Goal: Task Accomplishment & Management: Use online tool/utility

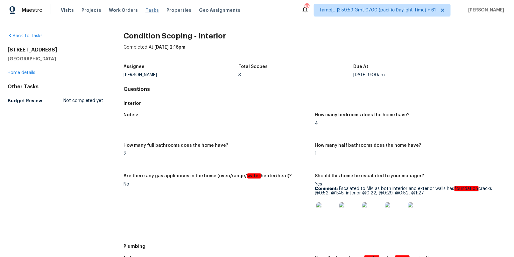
click at [145, 10] on span "Tasks" at bounding box center [151, 10] width 13 height 4
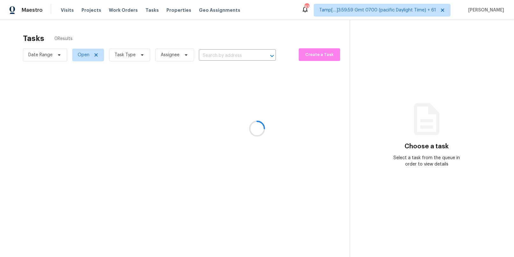
click at [210, 54] on div at bounding box center [257, 128] width 514 height 257
click at [208, 56] on div at bounding box center [257, 128] width 514 height 257
click at [215, 58] on div at bounding box center [257, 128] width 514 height 257
click at [215, 55] on div at bounding box center [257, 128] width 514 height 257
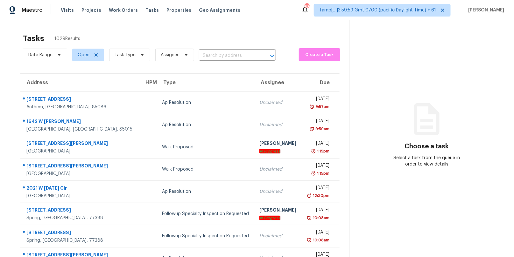
click at [215, 55] on input "text" at bounding box center [228, 56] width 59 height 10
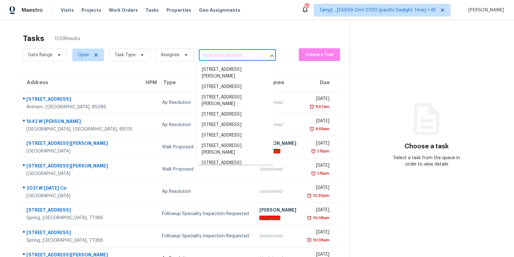
paste input "[STREET_ADDRESS][PERSON_NAME][PERSON_NAME]"
type input "[STREET_ADDRESS][PERSON_NAME][PERSON_NAME]"
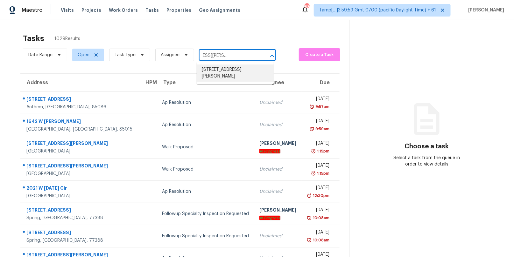
click at [218, 74] on li "[STREET_ADDRESS][PERSON_NAME]" at bounding box center [235, 73] width 77 height 17
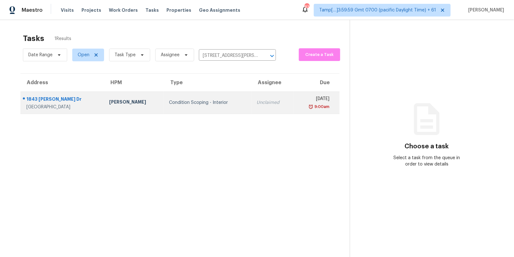
click at [185, 97] on td "Condition Scoping - Interior" at bounding box center [207, 103] width 87 height 22
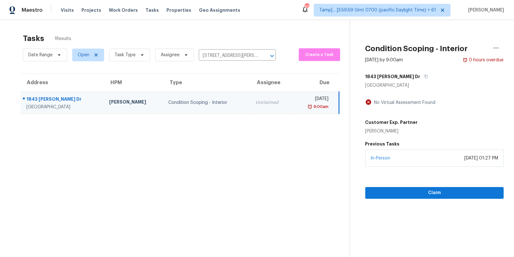
click at [167, 99] on td "Condition Scoping - Interior" at bounding box center [207, 103] width 87 height 22
click at [193, 97] on td "Condition Scoping - Interior" at bounding box center [207, 103] width 87 height 22
click at [399, 193] on span "Claim" at bounding box center [434, 193] width 129 height 8
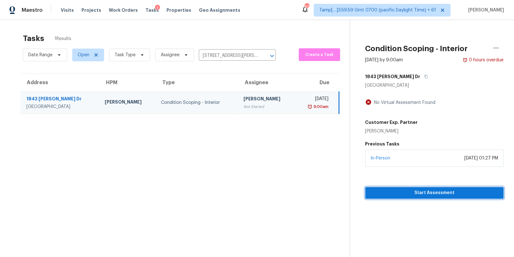
click at [408, 193] on span "Start Assessment" at bounding box center [434, 193] width 129 height 8
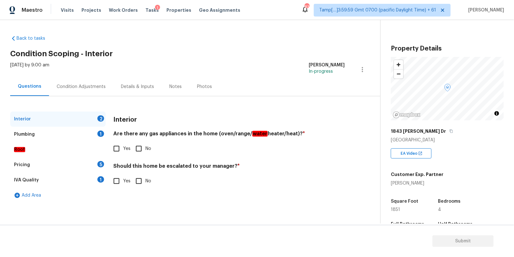
click at [138, 134] on h4 "Are there any gas appliances in the home (oven/range/ water heater/heat)? *" at bounding box center [228, 135] width 231 height 9
drag, startPoint x: 148, startPoint y: 134, endPoint x: 183, endPoint y: 134, distance: 35.3
click at [183, 134] on h4 "Are there any gas appliances in the home (oven/range/ water heater/heat)? *" at bounding box center [228, 135] width 231 height 9
copy h4 "gas appliances"
click at [139, 148] on input "No" at bounding box center [138, 148] width 13 height 13
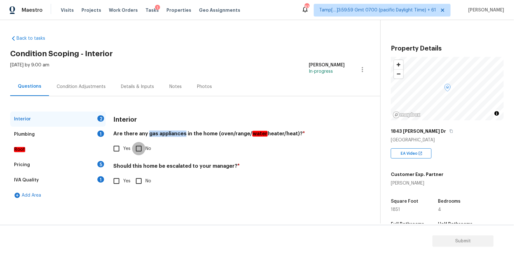
checkbox input "true"
click at [142, 165] on h4 "Should this home be escalated to your manager? *" at bounding box center [228, 168] width 231 height 9
click at [142, 165] on h4 "Should this home be escalated to your manager? *" at bounding box center [228, 167] width 231 height 9
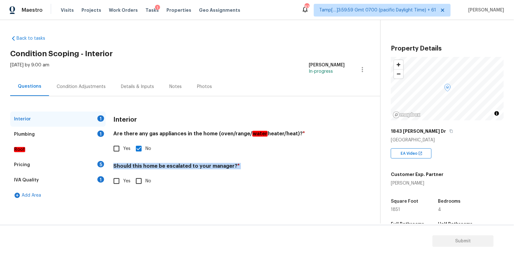
click at [142, 165] on h4 "Should this home be escalated to your manager? *" at bounding box center [228, 167] width 231 height 9
copy div "Should this home be escalated to your manager? *"
click at [135, 183] on input "No" at bounding box center [138, 181] width 13 height 13
checkbox input "true"
click at [70, 131] on div "Plumbing 1" at bounding box center [57, 134] width 95 height 15
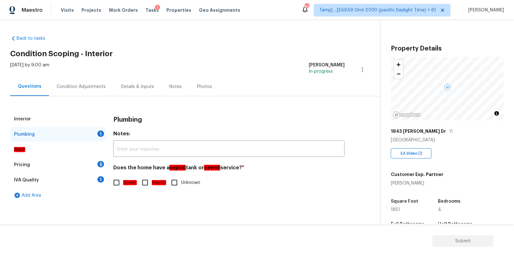
click at [112, 186] on input "Sewer" at bounding box center [116, 182] width 13 height 13
checkbox input "true"
click at [73, 163] on div "Pricing 5" at bounding box center [57, 164] width 95 height 15
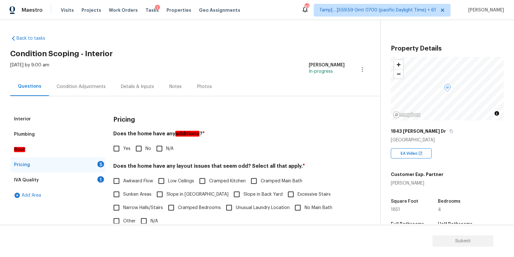
click at [151, 133] on h4 "Does the home have any additions ? *" at bounding box center [228, 135] width 231 height 9
copy div "Does the home have any additions ? *"
click at [140, 148] on input "No" at bounding box center [138, 148] width 13 height 13
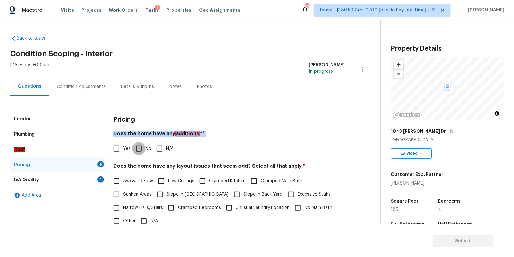
checkbox input "true"
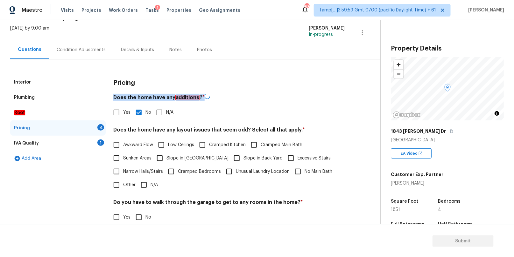
scroll to position [87, 0]
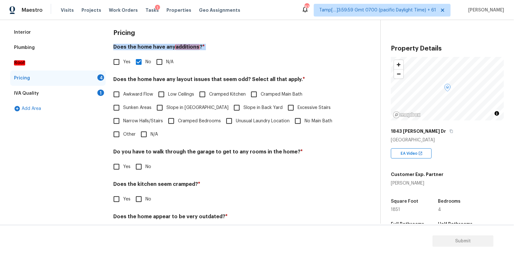
click at [142, 135] on input "N/A" at bounding box center [143, 134] width 13 height 13
checkbox input "true"
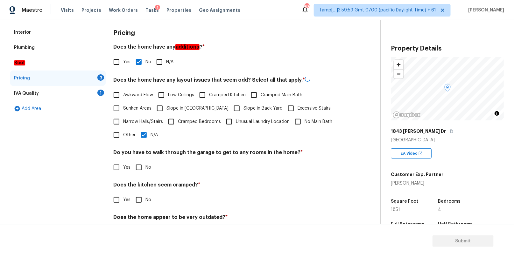
click at [164, 79] on h4 "Does the home have any layout issues that seem odd? Select all that apply. *" at bounding box center [228, 81] width 231 height 10
click at [164, 79] on h4 "Does the home have any layout issues that seem odd? Select all that apply. *" at bounding box center [228, 80] width 231 height 9
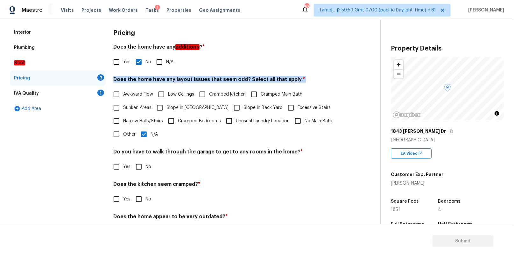
click at [164, 79] on h4 "Does the home have any layout issues that seem odd? Select all that apply. *" at bounding box center [228, 80] width 231 height 9
copy div "Does the home have any layout issues that seem odd? Select all that apply. *"
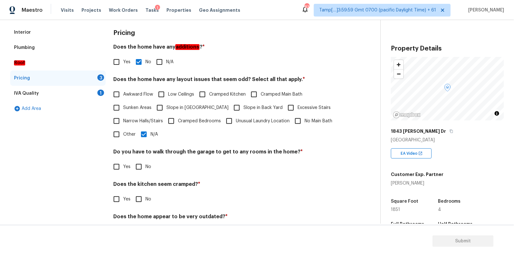
click at [147, 152] on h4 "Do you have to walk through the garage to get to any rooms in the home? *" at bounding box center [228, 153] width 231 height 9
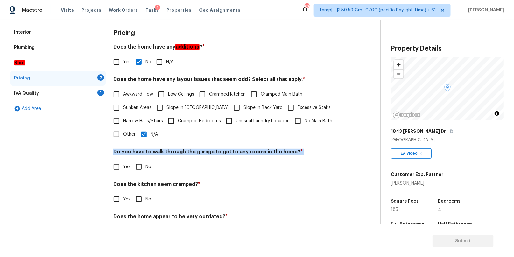
click at [147, 152] on h4 "Do you have to walk through the garage to get to any rooms in the home? *" at bounding box center [228, 153] width 231 height 9
copy div "Do you have to walk through the garage to get to any rooms in the home? *"
click at [139, 166] on input "No" at bounding box center [138, 166] width 13 height 13
checkbox input "true"
click at [138, 200] on input "No" at bounding box center [138, 199] width 13 height 13
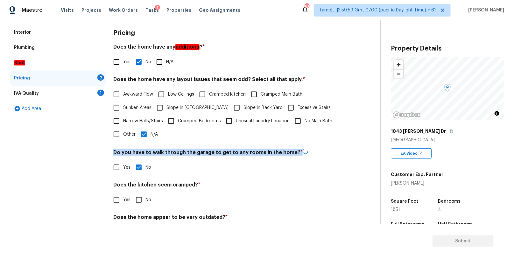
checkbox input "true"
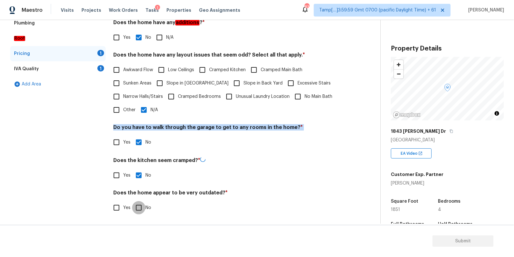
click at [138, 208] on input "No" at bounding box center [138, 207] width 13 height 13
checkbox input "true"
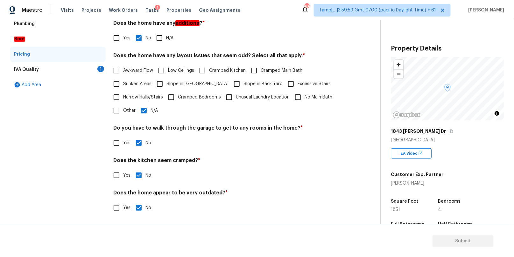
click at [75, 62] on div "IVA Quality 1" at bounding box center [57, 69] width 95 height 15
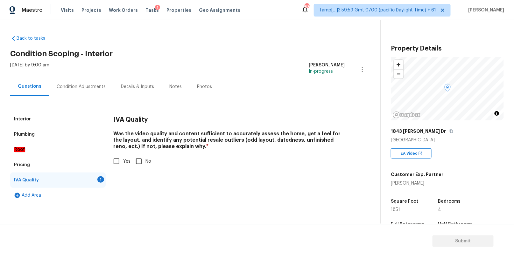
click at [116, 157] on input "Yes" at bounding box center [116, 161] width 13 height 13
checkbox input "true"
click at [86, 87] on div "Condition Adjustments" at bounding box center [81, 87] width 49 height 6
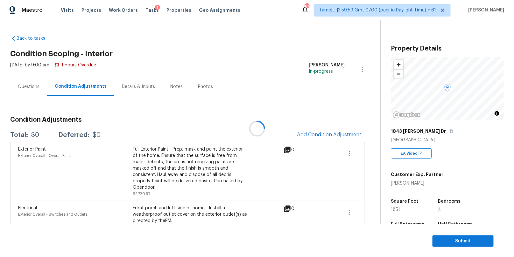
click at [306, 135] on div at bounding box center [257, 128] width 514 height 257
click at [311, 133] on span "Add Condition Adjustment" at bounding box center [329, 135] width 64 height 6
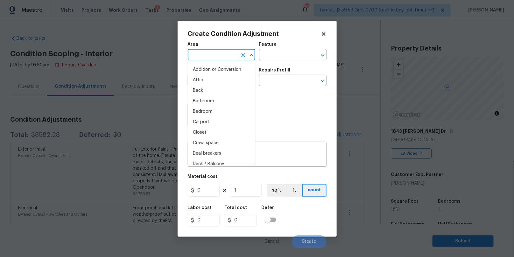
click at [209, 52] on input "text" at bounding box center [213, 56] width 50 height 10
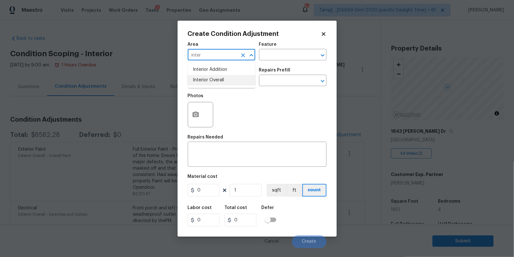
click at [210, 80] on li "Interior Overall" at bounding box center [221, 80] width 67 height 10
type input "Interior Overall"
click at [209, 81] on input "text" at bounding box center [213, 81] width 50 height 10
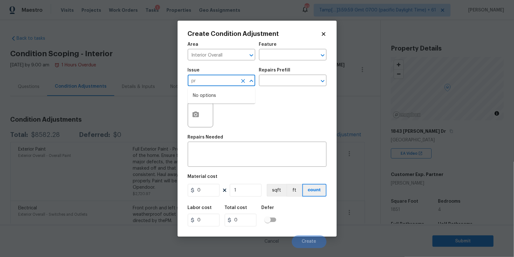
type input "p"
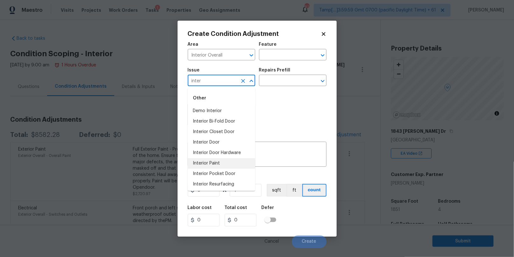
click at [219, 164] on li "Interior Paint" at bounding box center [221, 163] width 67 height 10
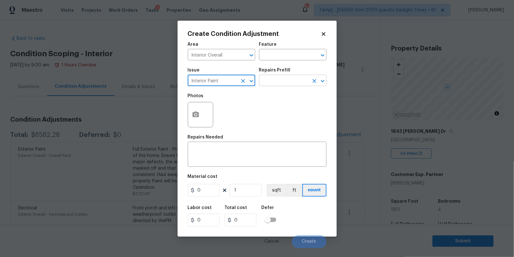
type input "Interior Paint"
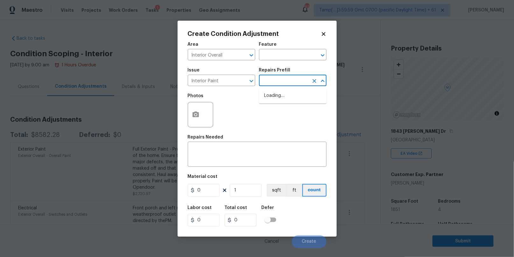
click at [268, 81] on input "text" at bounding box center [284, 81] width 50 height 10
type input "pr"
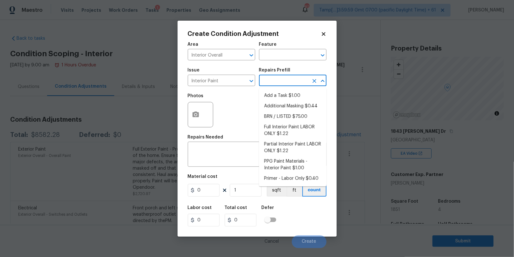
type input "i"
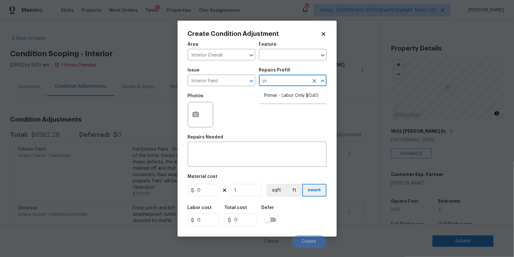
type input "pri"
click at [275, 98] on li "Primer - Labor Only $0.40" at bounding box center [292, 96] width 67 height 10
type input "Overall Paint"
type textarea "Interior primer - PRIMER PROVIDED BY OPENDOOR - All nails, screws, drywall anch…"
type input "0.4"
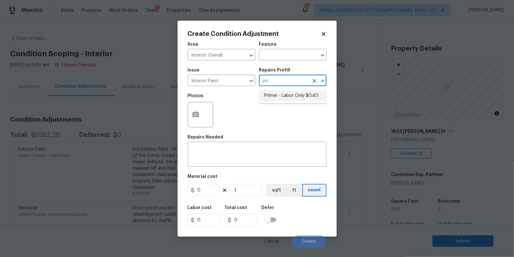
type input "0.4"
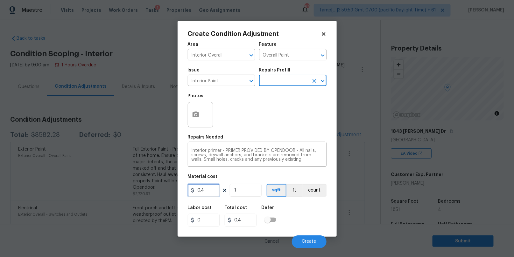
click at [201, 192] on input "0.4" at bounding box center [204, 190] width 32 height 13
type input "100"
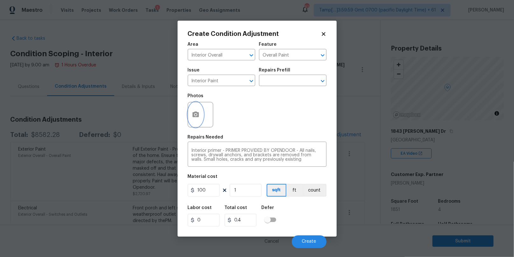
type input "100"
click at [195, 115] on circle "button" at bounding box center [195, 115] width 2 height 2
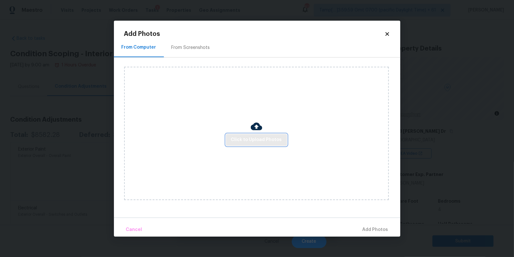
click at [259, 140] on span "Click to Upload Photos" at bounding box center [256, 140] width 51 height 8
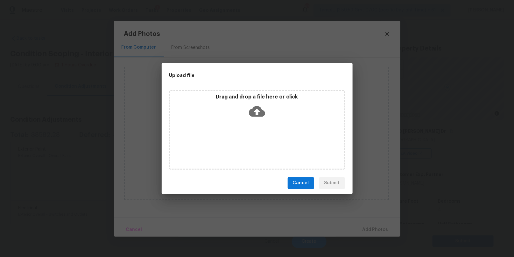
click at [255, 111] on icon at bounding box center [257, 111] width 16 height 16
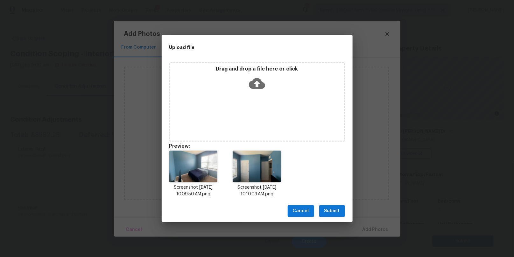
click at [329, 211] on span "Submit" at bounding box center [332, 211] width 16 height 8
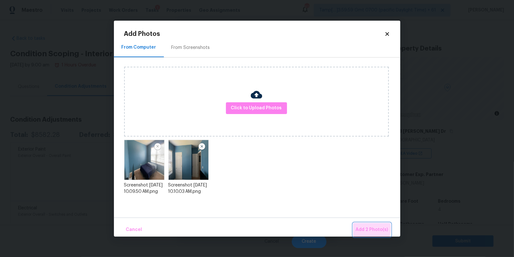
click at [363, 229] on span "Add 2 Photo(s)" at bounding box center [372, 230] width 32 height 8
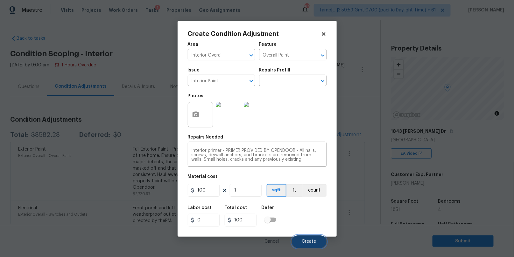
click at [312, 245] on button "Create" at bounding box center [309, 242] width 35 height 13
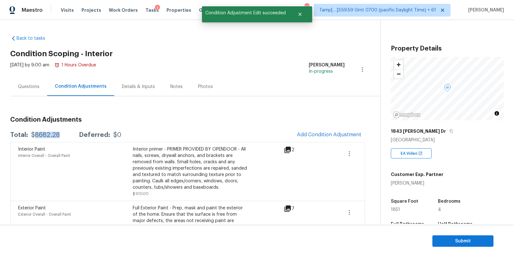
drag, startPoint x: 59, startPoint y: 136, endPoint x: 35, endPoint y: 135, distance: 23.6
click at [35, 135] on div "Total: $8682.28 Deferred: $0" at bounding box center [65, 135] width 111 height 6
copy div "8682.28"
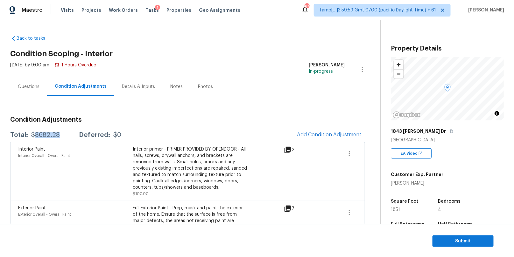
copy div "8682.28"
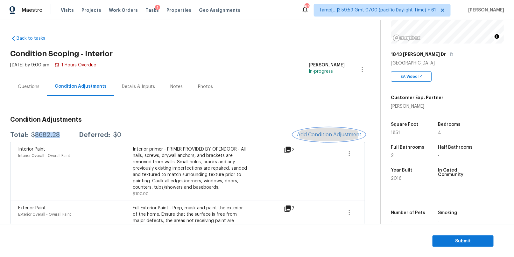
click at [319, 133] on span "Add Condition Adjustment" at bounding box center [329, 135] width 64 height 6
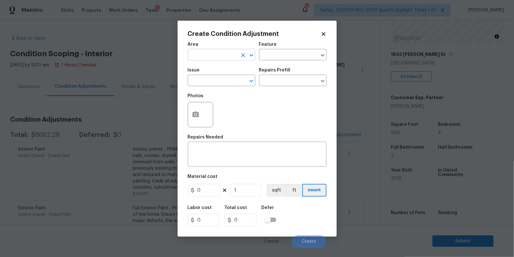
click at [218, 52] on input "text" at bounding box center [213, 56] width 50 height 10
click at [214, 81] on li "Interior Overall" at bounding box center [221, 80] width 67 height 10
type input "Interior Overall"
click at [215, 83] on input "text" at bounding box center [213, 81] width 50 height 10
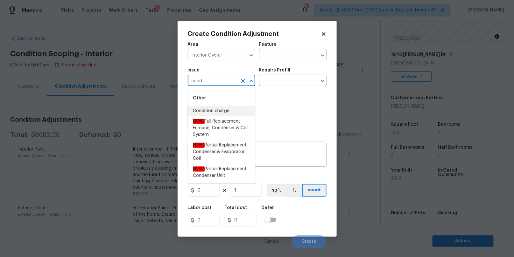
click at [211, 108] on li "Condition charge" at bounding box center [221, 111] width 67 height 10
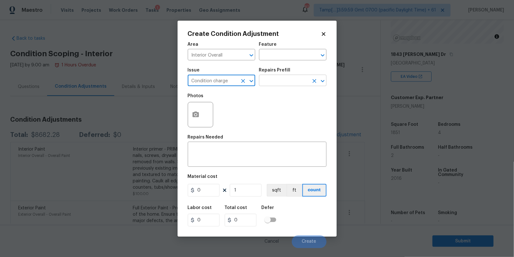
type input "Condition charge"
click at [277, 78] on input "text" at bounding box center [284, 81] width 50 height 10
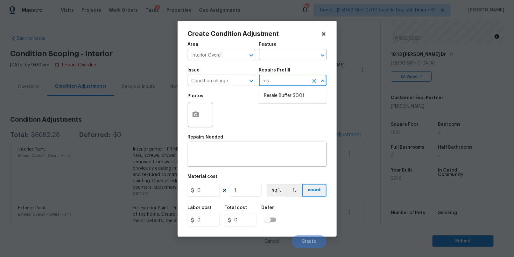
type input "resa"
click at [279, 94] on li "Resale Buffer $0.01" at bounding box center [292, 96] width 67 height 10
type input "Home Readiness Packages"
type textarea "Resale Buffer"
type input "0.01"
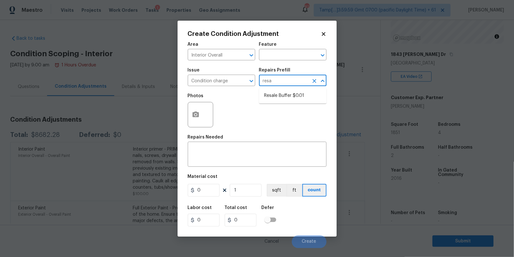
type input "0.01"
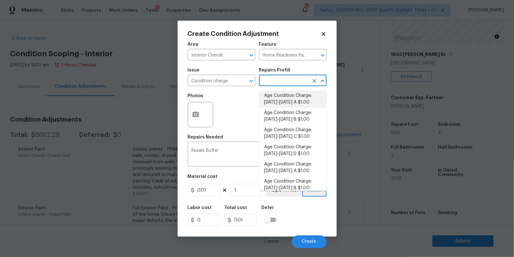
click at [272, 80] on input "text" at bounding box center [284, 81] width 50 height 10
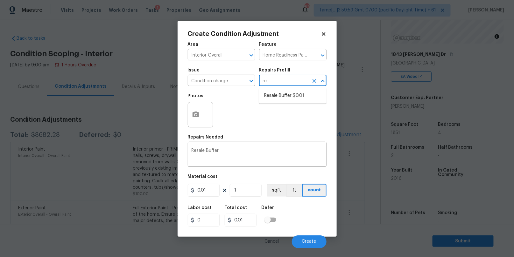
type input "res"
click at [287, 98] on li "Resale Buffer $0.01" at bounding box center [292, 96] width 67 height 10
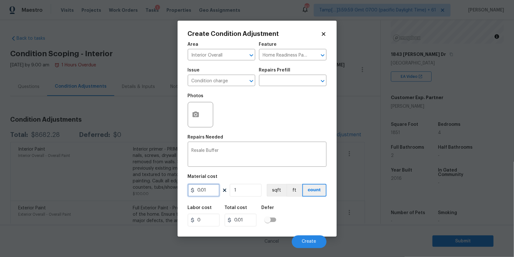
click at [204, 191] on input "0.01" at bounding box center [204, 190] width 32 height 13
type input "2800"
click at [222, 175] on div "Material cost" at bounding box center [257, 179] width 139 height 8
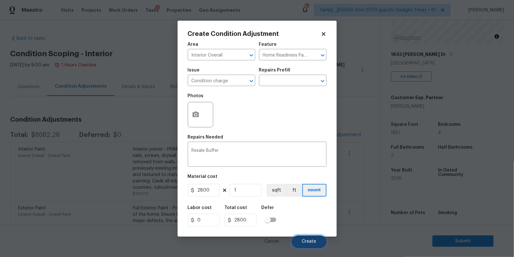
click at [306, 240] on span "Create" at bounding box center [309, 242] width 14 height 5
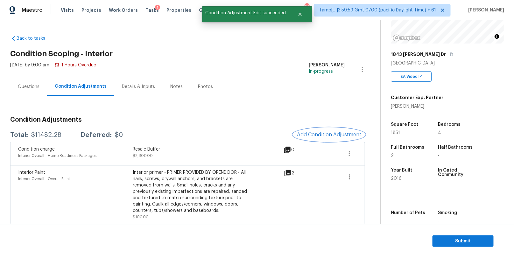
click at [328, 134] on span "Add Condition Adjustment" at bounding box center [329, 135] width 64 height 6
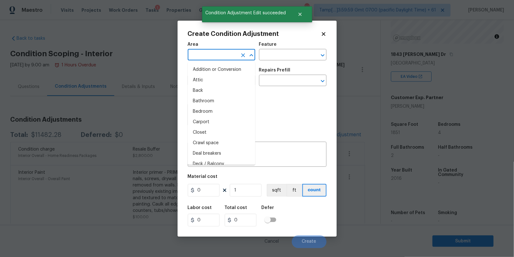
click at [216, 54] on input "text" at bounding box center [213, 56] width 50 height 10
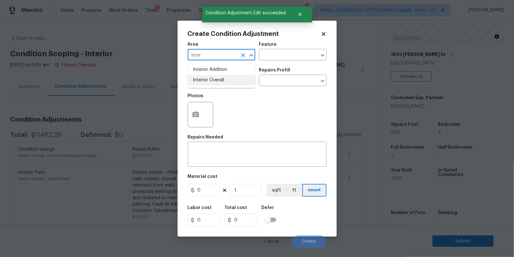
click at [205, 82] on li "Interior Overall" at bounding box center [221, 80] width 67 height 10
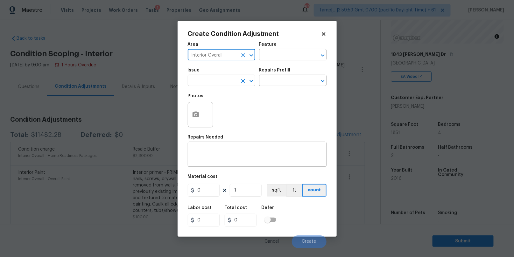
type input "Interior Overall"
click at [217, 78] on input "text" at bounding box center [213, 81] width 50 height 10
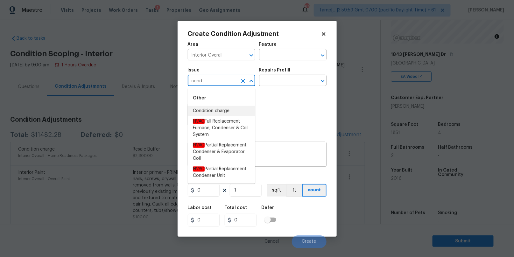
click at [208, 108] on li "Condition charge" at bounding box center [221, 111] width 67 height 10
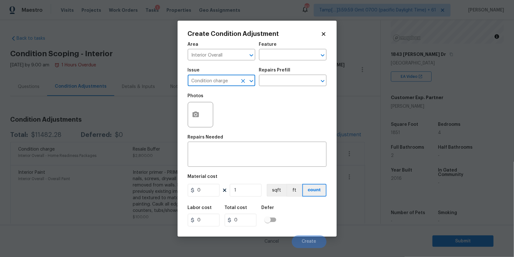
type input "Condition charge"
click at [285, 72] on h5 "Repairs Prefill" at bounding box center [274, 70] width 31 height 4
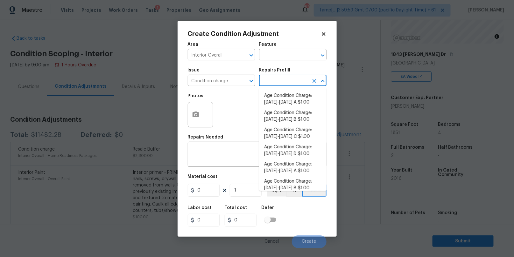
click at [275, 82] on input "text" at bounding box center [284, 81] width 50 height 10
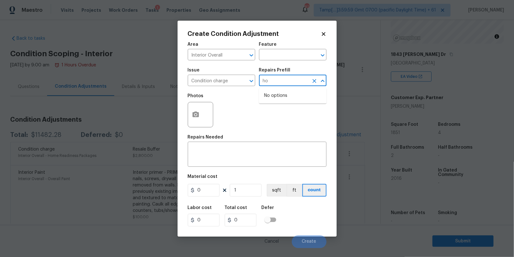
type input "h"
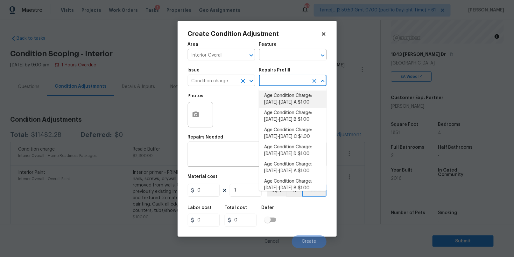
click at [227, 82] on input "Condition charge" at bounding box center [213, 81] width 50 height 10
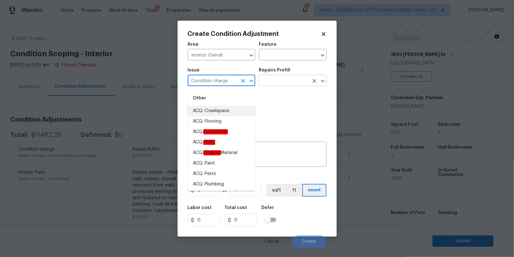
click at [269, 82] on input "text" at bounding box center [284, 81] width 50 height 10
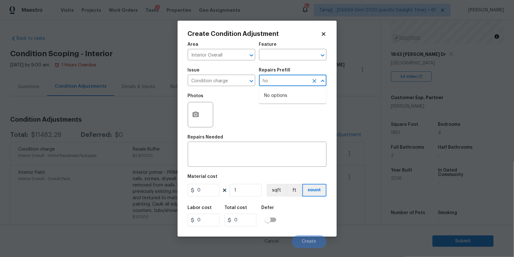
type input "h"
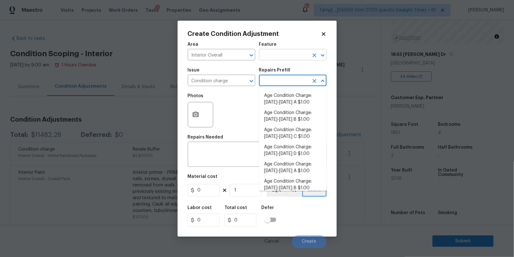
click at [272, 54] on input "text" at bounding box center [284, 56] width 50 height 10
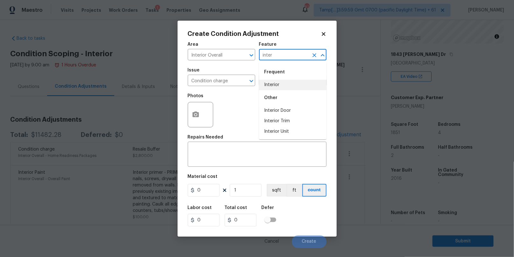
click at [271, 86] on li "Interior" at bounding box center [292, 85] width 67 height 10
type input "Interior"
click at [277, 82] on input "text" at bounding box center [284, 81] width 50 height 10
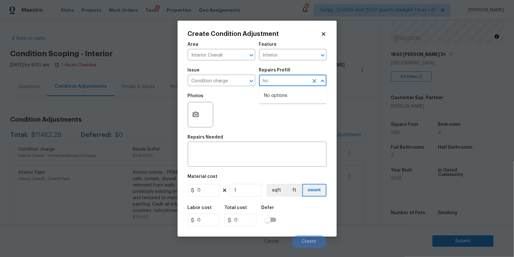
type input "h"
type input "sc"
click at [287, 95] on li "HPM Scope Adjustment $0.01" at bounding box center [292, 99] width 67 height 17
type input "Home Readiness Packages"
type textarea "HPM Scope Adjustment"
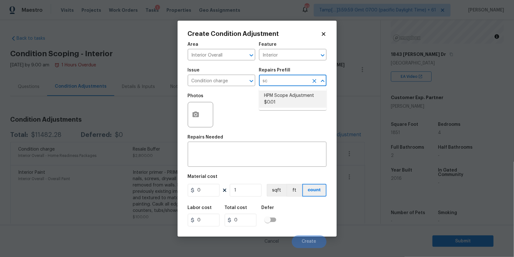
type input "0.01"
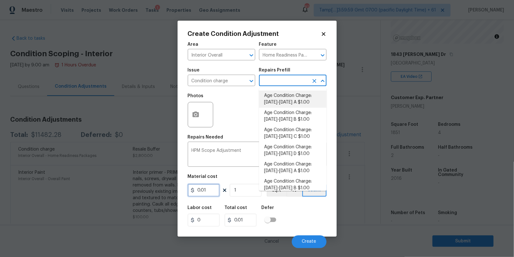
click at [208, 185] on input "0.01" at bounding box center [204, 190] width 32 height 13
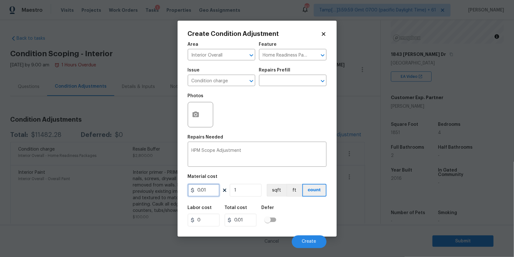
click at [203, 189] on input "0.01" at bounding box center [204, 190] width 32 height 13
type input "518"
click at [308, 216] on div "Labor cost 0 Total cost 518 Defer" at bounding box center [257, 216] width 139 height 29
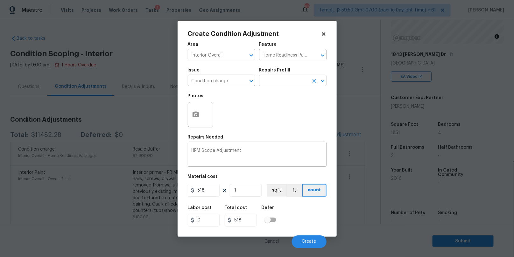
click at [279, 81] on input "text" at bounding box center [284, 81] width 50 height 10
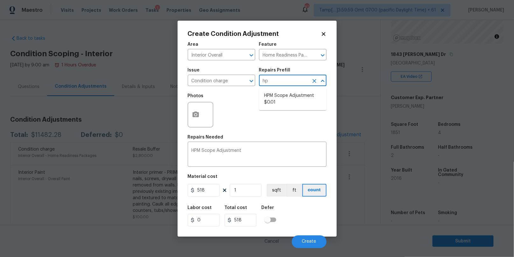
type input "hpm"
click at [284, 103] on li "HPM Scope Adjustment $0.01" at bounding box center [292, 99] width 67 height 17
type input "0.01"
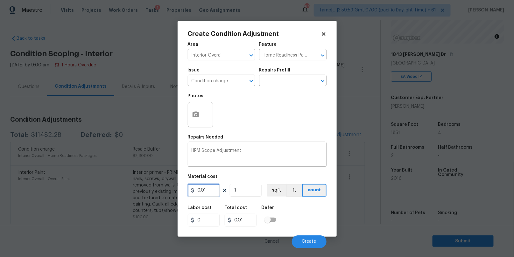
click at [202, 191] on input "0.01" at bounding box center [204, 190] width 32 height 13
type input "518"
click at [286, 210] on div "Labor cost 0 Total cost 518 Defer" at bounding box center [257, 216] width 139 height 29
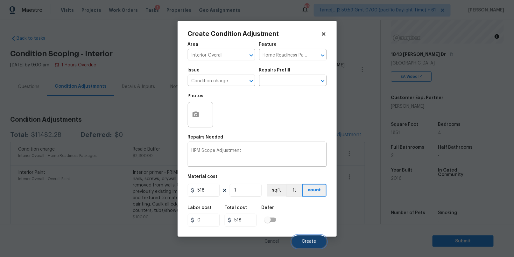
click at [309, 241] on span "Create" at bounding box center [309, 242] width 14 height 5
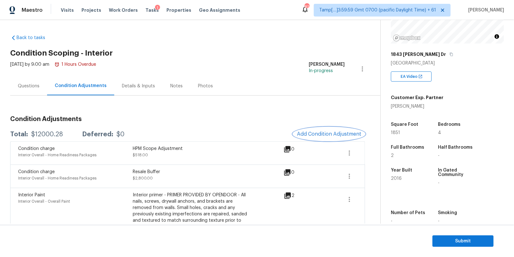
scroll to position [0, 0]
click at [172, 87] on div "Notes" at bounding box center [176, 87] width 12 height 6
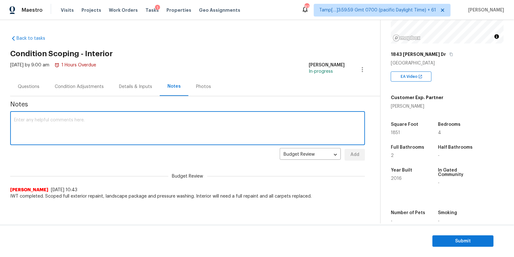
click at [122, 122] on textarea at bounding box center [187, 129] width 347 height 22
paste textarea "Virtual Interior Assessment is completed. Scoped for Flooring primer,"
click at [109, 118] on textarea "Virtual Interior Assessment is completed. Scoped for Flooring primer, Condition…" at bounding box center [187, 129] width 347 height 22
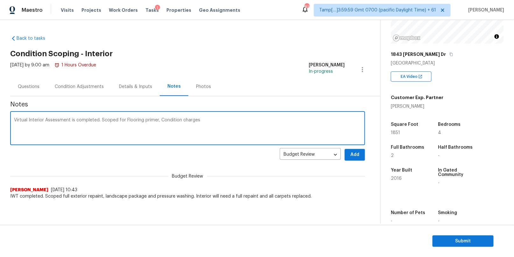
type textarea "Virtual Interior Assessment is completed. Scoped for Flooring primer, Condition…"
click at [219, 118] on textarea "Virtual Interior Assessment is completed. Scoped for Flooring primer, Condition…" at bounding box center [187, 129] width 347 height 22
click at [86, 88] on div "Condition Adjustments" at bounding box center [79, 87] width 49 height 6
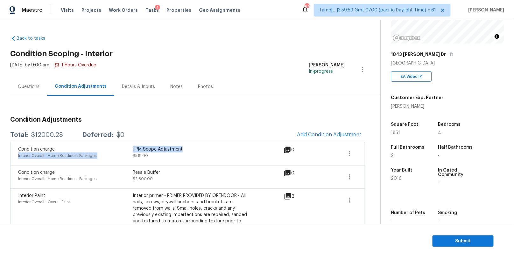
drag, startPoint x: 132, startPoint y: 147, endPoint x: 183, endPoint y: 148, distance: 51.6
click at [183, 148] on div "Condition charge Interior Overall - Home Readiness Packages HPM Scope Adjustmen…" at bounding box center [132, 153] width 229 height 15
click at [183, 148] on div "HPM Scope Adjustment" at bounding box center [190, 149] width 115 height 6
drag, startPoint x: 183, startPoint y: 148, endPoint x: 133, endPoint y: 149, distance: 50.3
click at [133, 149] on div "HPM Scope Adjustment" at bounding box center [190, 149] width 115 height 6
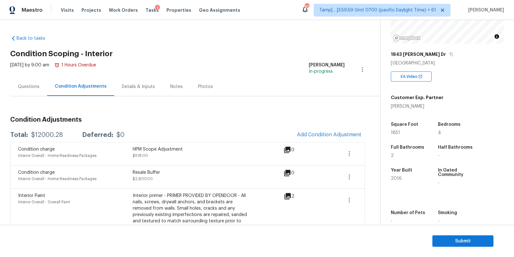
click at [129, 88] on div "Details & Inputs" at bounding box center [138, 87] width 33 height 6
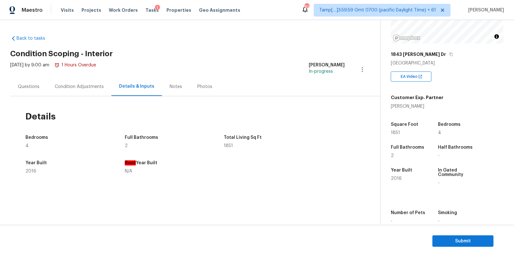
click at [170, 86] on div "Notes" at bounding box center [176, 87] width 12 height 6
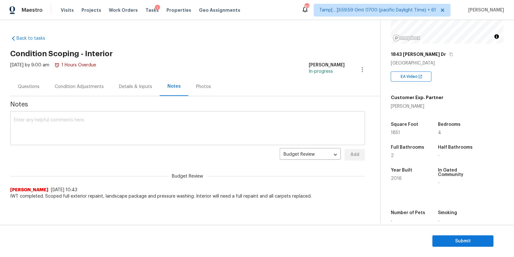
click at [109, 127] on textarea at bounding box center [187, 129] width 347 height 22
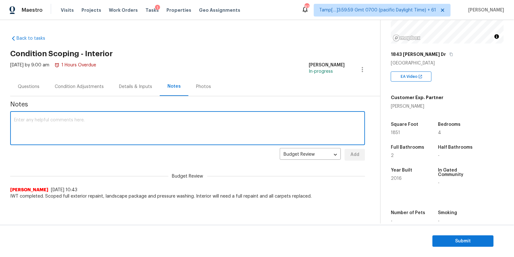
click at [67, 84] on div "Condition Adjustments" at bounding box center [79, 87] width 49 height 6
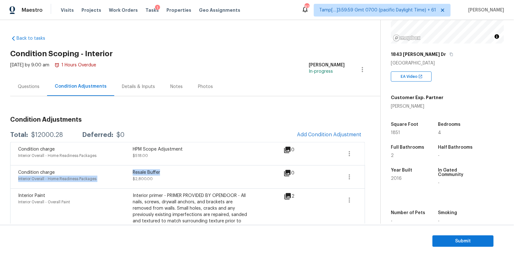
drag, startPoint x: 160, startPoint y: 171, endPoint x: 132, endPoint y: 171, distance: 28.3
click at [132, 171] on div "Condition charge Interior Overall - Home Readiness Packages Resale Buffer $2,80…" at bounding box center [132, 177] width 229 height 15
click at [138, 171] on div "Resale Buffer" at bounding box center [190, 173] width 115 height 6
drag, startPoint x: 133, startPoint y: 171, endPoint x: 162, endPoint y: 172, distance: 29.3
click at [162, 172] on div "Resale Buffer" at bounding box center [190, 173] width 115 height 6
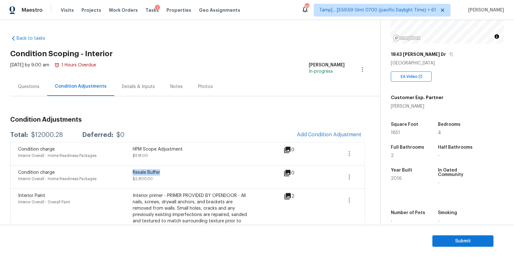
copy div "Resale Buffer"
click at [170, 88] on div "Notes" at bounding box center [176, 87] width 12 height 6
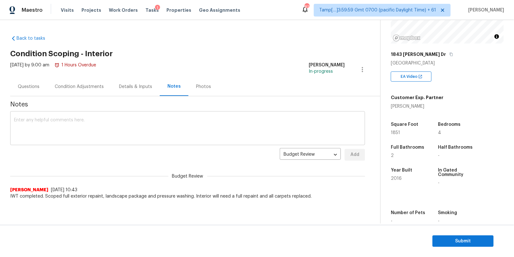
click at [87, 116] on div "x ​" at bounding box center [187, 129] width 355 height 32
paste textarea "Virtual Interior Assessment is completed. Scoped for Flooring primer, Condition…"
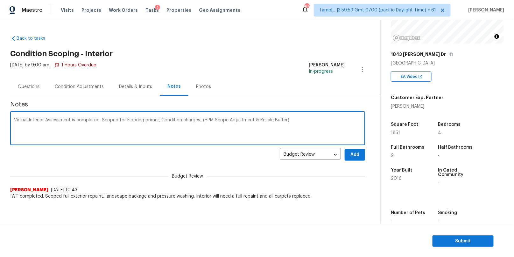
type textarea "Virtual Interior Assessment is completed. Scoped for Flooring primer, Condition…"
click at [356, 152] on span "Add" at bounding box center [355, 155] width 10 height 8
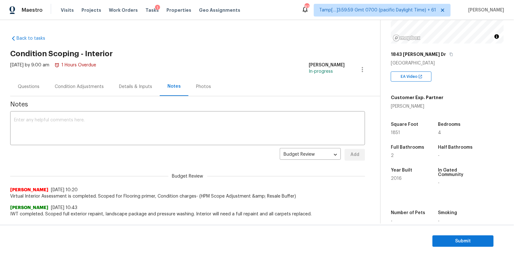
click at [34, 88] on div "Questions" at bounding box center [29, 87] width 22 height 6
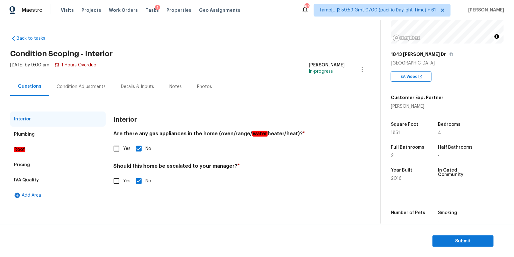
click at [76, 88] on div "Condition Adjustments" at bounding box center [81, 87] width 49 height 6
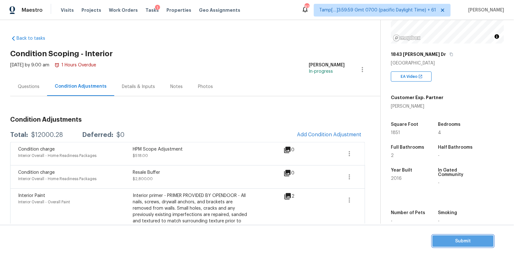
click at [451, 239] on span "Submit" at bounding box center [462, 242] width 51 height 8
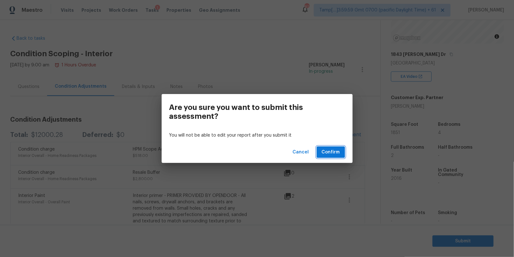
click at [330, 150] on span "Confirm" at bounding box center [331, 153] width 18 height 8
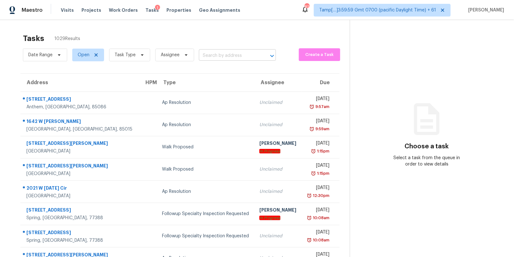
click at [208, 58] on input "text" at bounding box center [228, 56] width 59 height 10
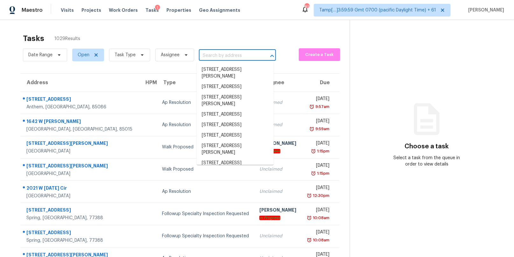
paste input "[STREET_ADDRESS]"
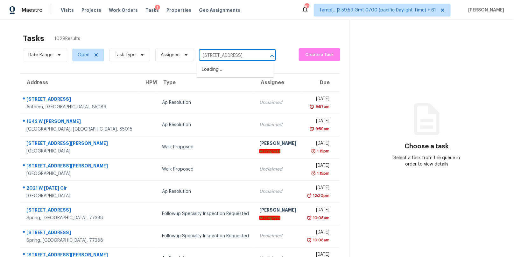
type input "[STREET_ADDRESS]"
click at [221, 71] on li "[STREET_ADDRESS]" at bounding box center [235, 70] width 77 height 10
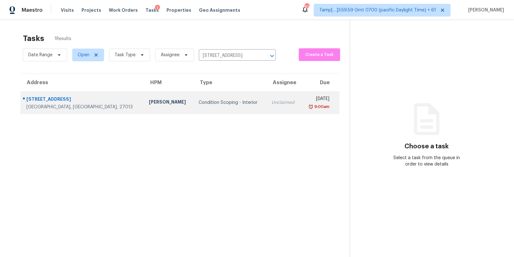
click at [224, 101] on td "Condition Scoping - Interior" at bounding box center [229, 103] width 73 height 22
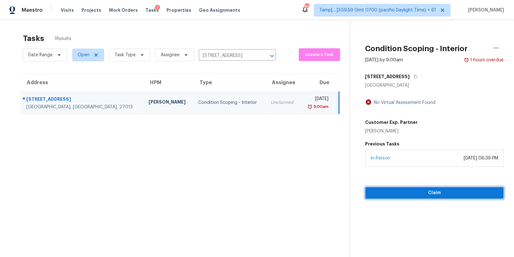
click at [409, 192] on span "Claim" at bounding box center [434, 193] width 129 height 8
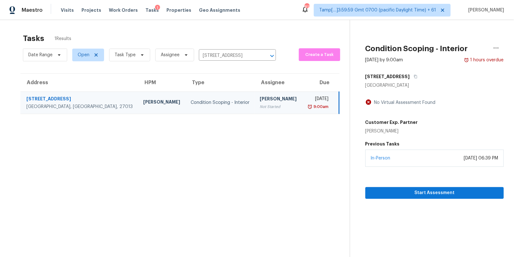
click at [191, 101] on div "Condition Scoping - Interior" at bounding box center [220, 103] width 59 height 6
click at [395, 192] on span "Start Assessment" at bounding box center [434, 193] width 129 height 8
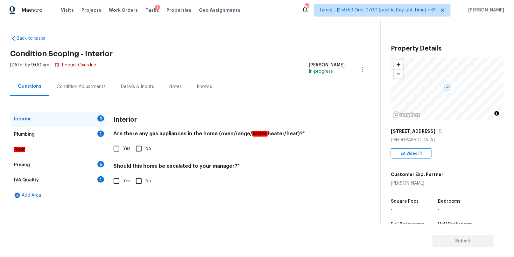
click at [84, 88] on div "Condition Adjustments" at bounding box center [81, 87] width 49 height 6
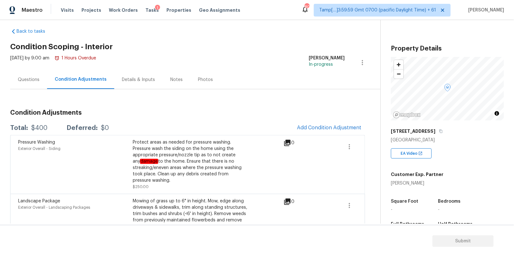
scroll to position [19, 0]
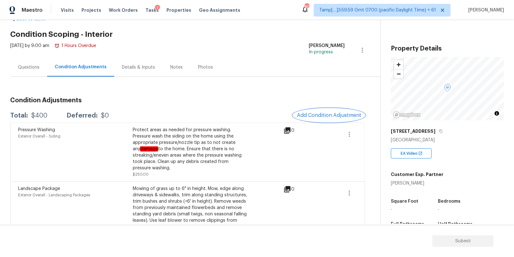
click at [322, 113] on span "Add Condition Adjustment" at bounding box center [329, 116] width 64 height 6
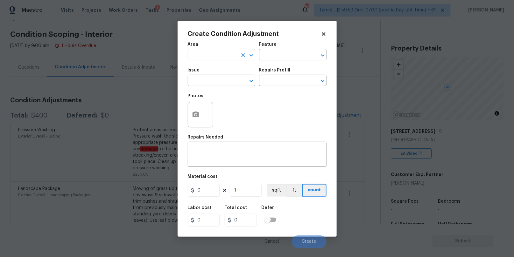
click at [210, 53] on input "text" at bounding box center [213, 56] width 50 height 10
click at [210, 85] on li "Interior Overall" at bounding box center [221, 80] width 67 height 10
type input "Interior Overall"
click at [269, 82] on input "text" at bounding box center [284, 81] width 50 height 10
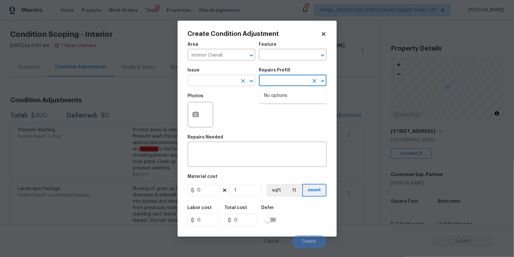
click at [207, 81] on input "text" at bounding box center [213, 81] width 50 height 10
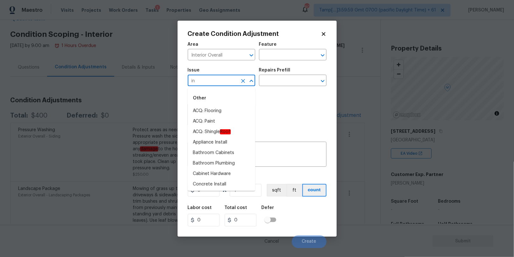
type input "i"
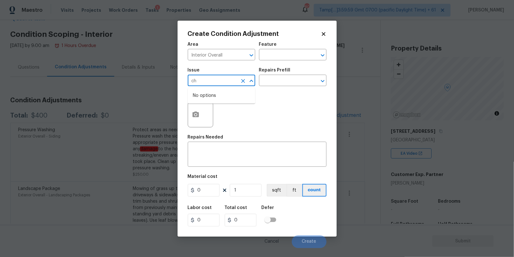
type input "c"
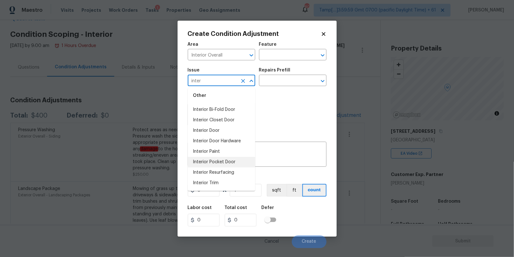
scroll to position [0, 0]
type input "i"
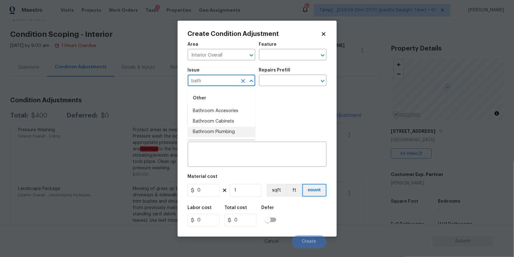
click at [219, 134] on li "Bathroom Plumbing" at bounding box center [221, 132] width 67 height 10
type input "Bathroom Plumbing"
click at [272, 80] on input "text" at bounding box center [284, 81] width 50 height 10
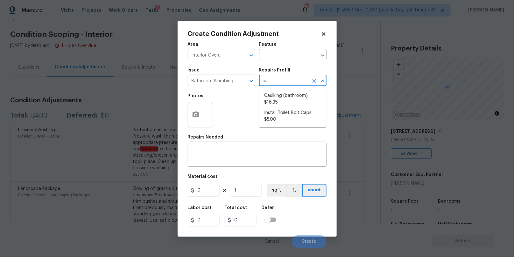
type input "cau"
click at [284, 95] on li "Caulking (bathroom) $16.35" at bounding box center [292, 99] width 67 height 17
type input "Plumbing"
type textarea "Overall Interior Caulking Package (Wet Areas) to include sinks, bathtubs, showe…"
type input "16.35"
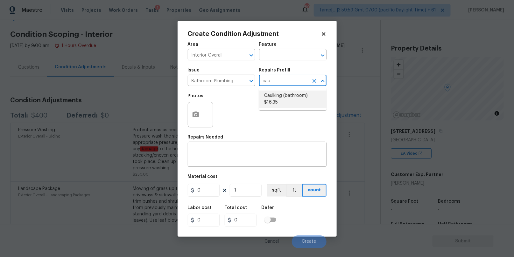
type input "16.35"
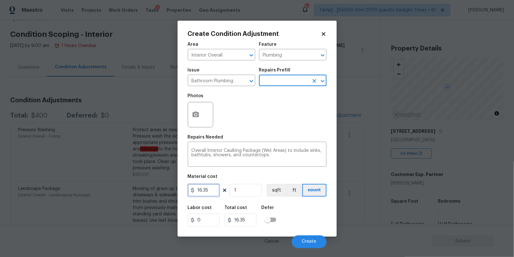
click at [199, 187] on input "16.35" at bounding box center [204, 190] width 32 height 13
type input "20"
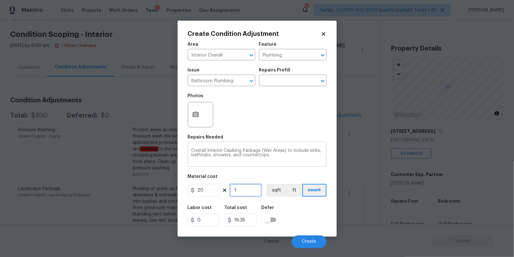
type input "20"
click at [197, 104] on button "button" at bounding box center [195, 114] width 15 height 25
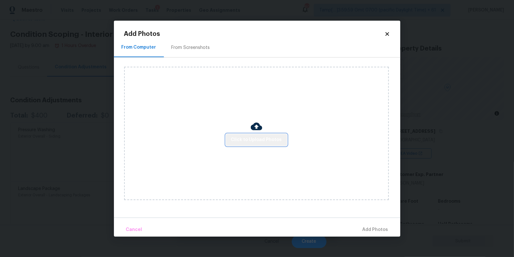
click at [258, 137] on span "Click to Upload Photos" at bounding box center [256, 140] width 51 height 8
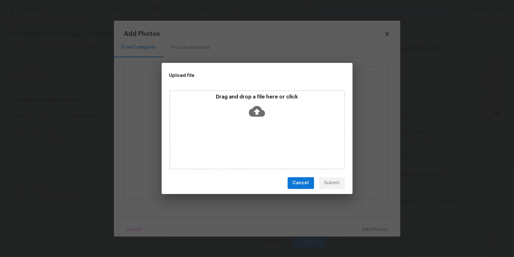
click at [254, 104] on icon at bounding box center [257, 111] width 16 height 16
